Goal: Information Seeking & Learning: Check status

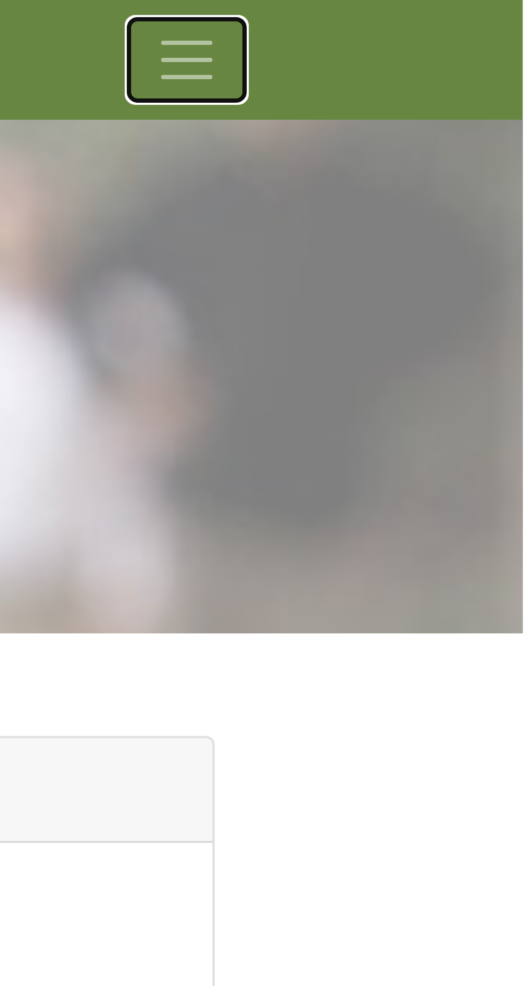
click at [439, 10] on span "Toggle navigation" at bounding box center [440, 15] width 16 height 16
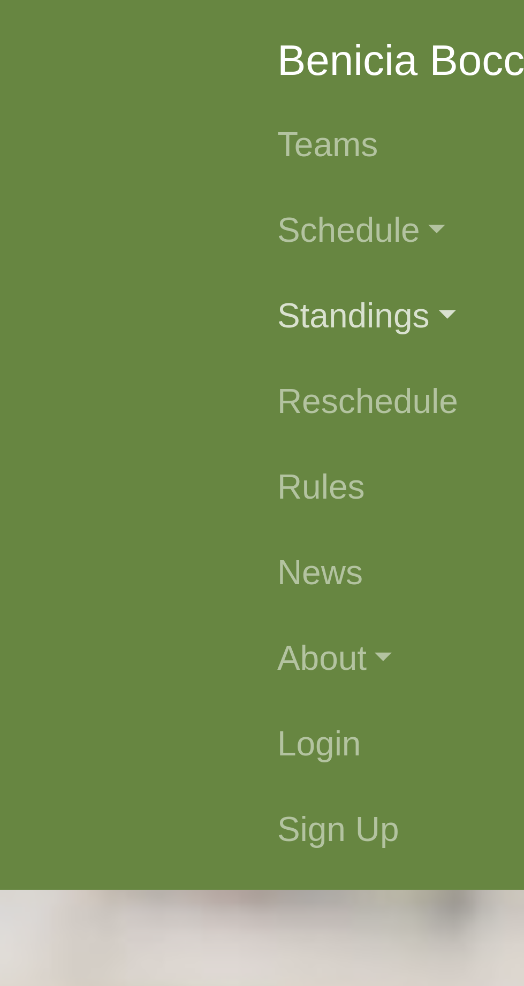
click at [100, 80] on link "Standings" at bounding box center [262, 79] width 385 height 21
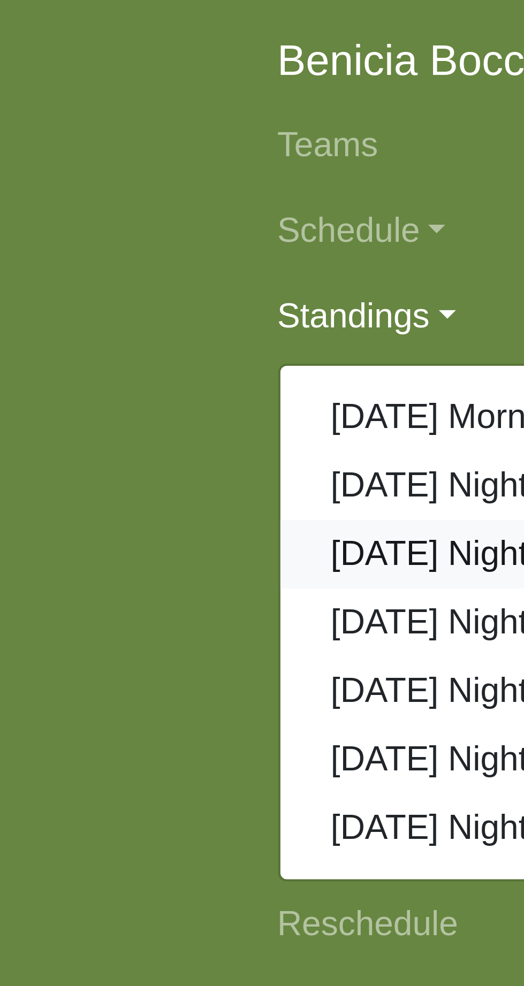
click at [112, 139] on link "[DATE] Night" at bounding box center [262, 138] width 384 height 17
